Goal: Entertainment & Leisure: Consume media (video, audio)

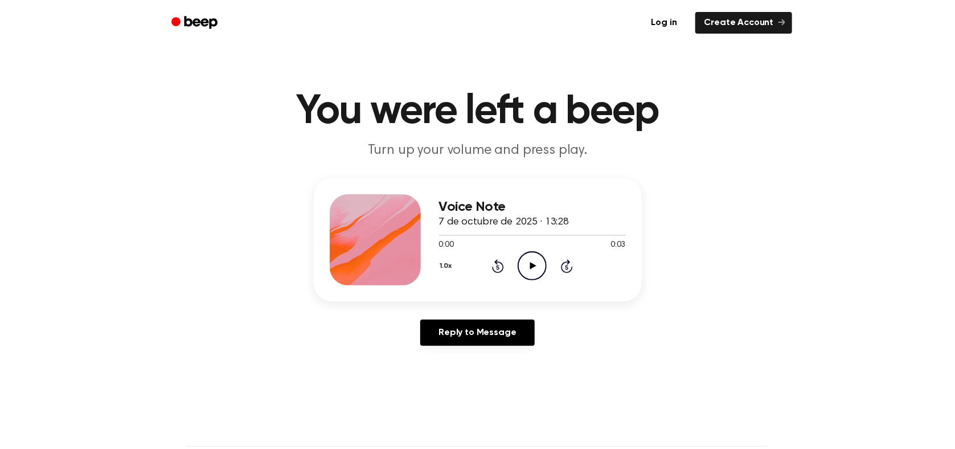
click at [804, 384] on main "You were left a beep Turn up your volume and press play. Voice Note 7 de octubr…" at bounding box center [477, 351] width 955 height 702
click at [526, 261] on icon "Play Audio" at bounding box center [532, 265] width 29 height 29
click at [526, 273] on icon "Play Audio" at bounding box center [532, 265] width 29 height 29
click at [532, 265] on icon at bounding box center [533, 265] width 6 height 7
click at [535, 266] on icon at bounding box center [533, 265] width 6 height 7
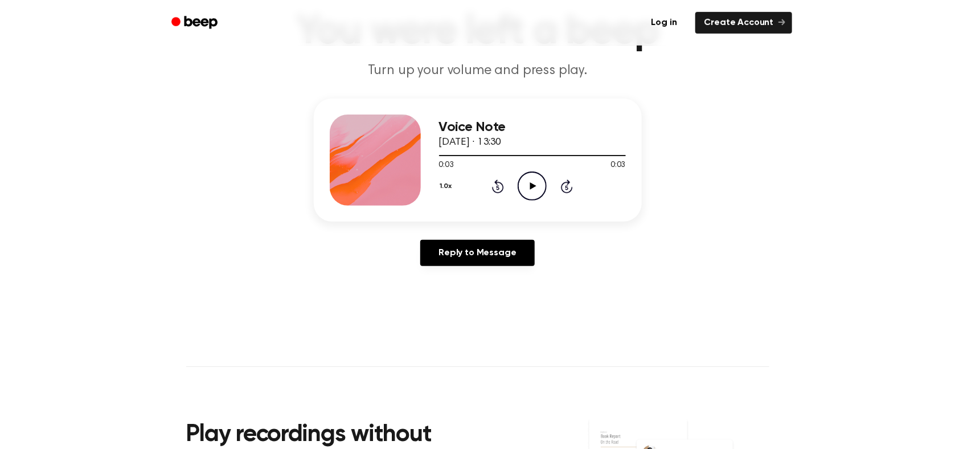
scroll to position [110, 0]
